Goal: Find specific page/section: Find specific page/section

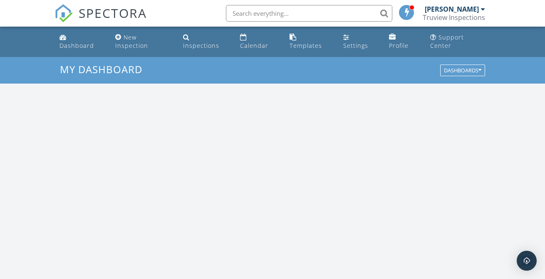
scroll to position [770, 558]
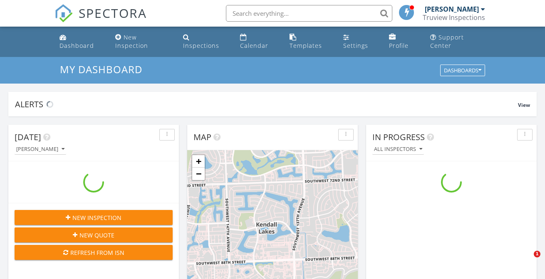
click at [249, 9] on input "text" at bounding box center [309, 13] width 166 height 17
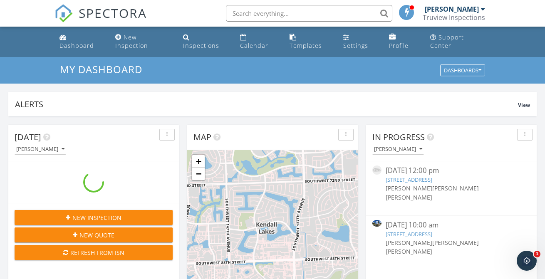
paste input "2071 Bali Rd"
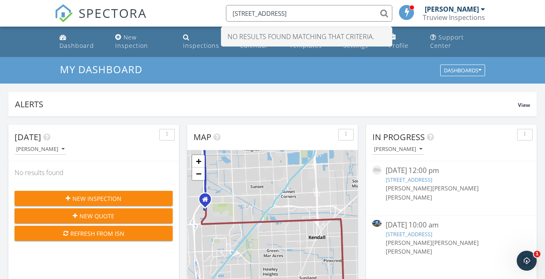
type input "2071 Bali Rd"
click at [449, 15] on div "Truview Inspections" at bounding box center [453, 17] width 62 height 8
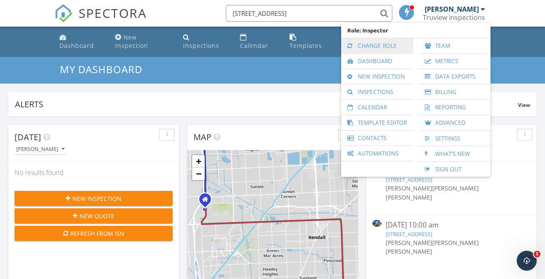
click at [384, 44] on link "Change Role" at bounding box center [377, 45] width 64 height 15
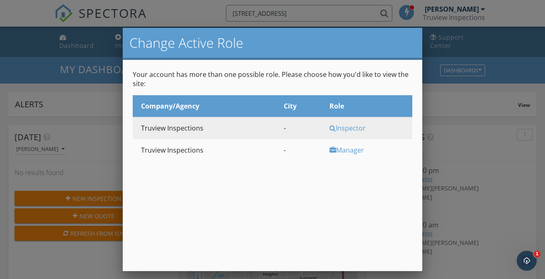
click at [351, 146] on div "Manager" at bounding box center [369, 150] width 81 height 9
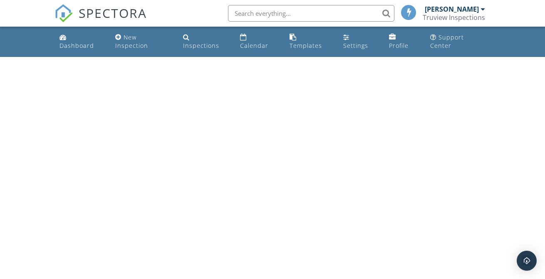
click at [296, 16] on input "text" at bounding box center [311, 13] width 166 height 17
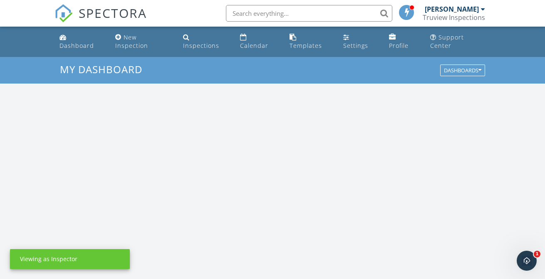
scroll to position [770, 558]
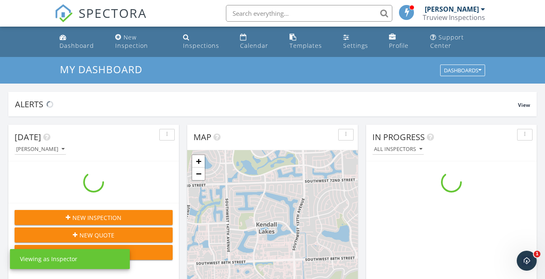
paste input "8449 NW 22nd"
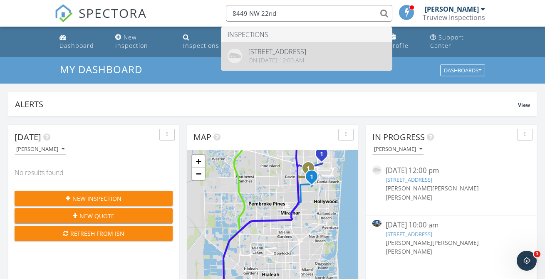
type input "8449 NW 22nd"
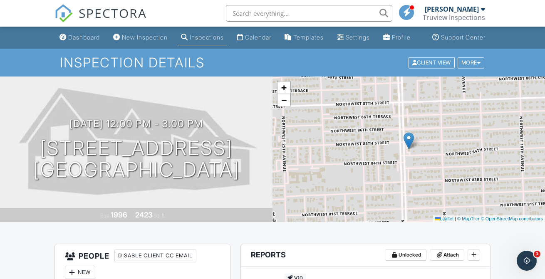
click at [273, 14] on input "text" at bounding box center [309, 13] width 166 height 17
paste input "8449 NW 22nd"
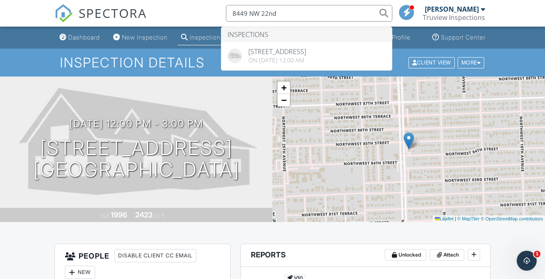
type input "8449 NW 22nd"
